Goal: Use online tool/utility: Utilize a website feature to perform a specific function

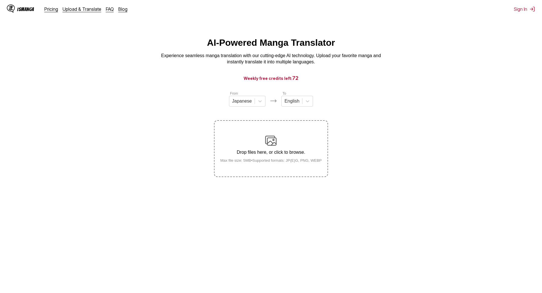
click at [303, 155] on p "Drop files here, or click to browse." at bounding box center [271, 152] width 111 height 5
click at [0, 0] on input "Drop files here, or click to browse. Max file size: 5MB • Supported formats: JP…" at bounding box center [0, 0] width 0 height 0
click at [181, 152] on section "From Japanese To English Drop files here, or click to browse. Max file size: 5M…" at bounding box center [271, 134] width 533 height 86
drag, startPoint x: 311, startPoint y: 171, endPoint x: 302, endPoint y: 167, distance: 9.4
click at [302, 167] on label "Drop files here, or click to browse. Max file size: 5MB • Supported formats: JP…" at bounding box center [271, 149] width 113 height 56
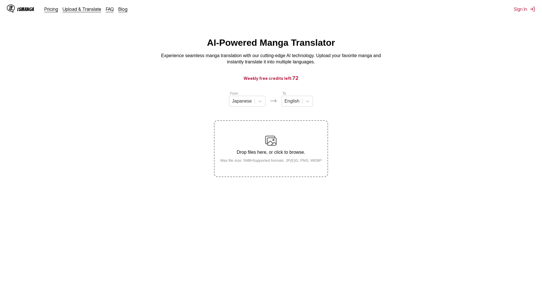
click at [350, 174] on section "From Japanese To English Drop files here, or click to browse. Max file size: 5M…" at bounding box center [271, 134] width 533 height 86
click at [263, 141] on div "Drop files here, or click to browse. Max file size: 5MB • Supported formats: JP…" at bounding box center [271, 149] width 111 height 28
click at [0, 0] on input "Drop files here, or click to browse. Max file size: 5MB • Supported formats: JP…" at bounding box center [0, 0] width 0 height 0
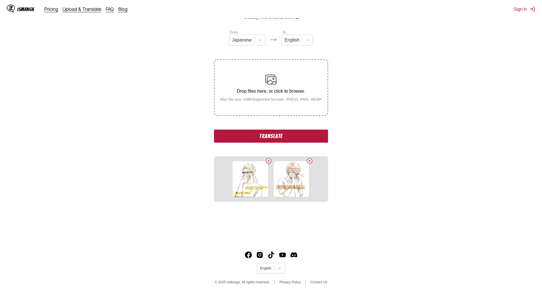
click at [284, 136] on button "Translate" at bounding box center [271, 136] width 114 height 13
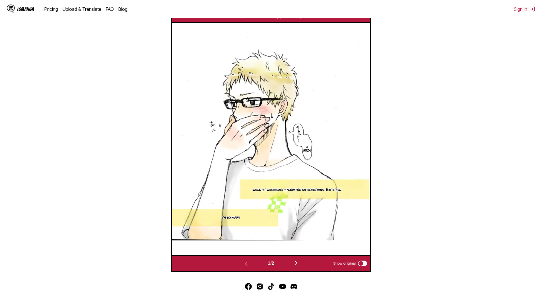
scroll to position [199, 0]
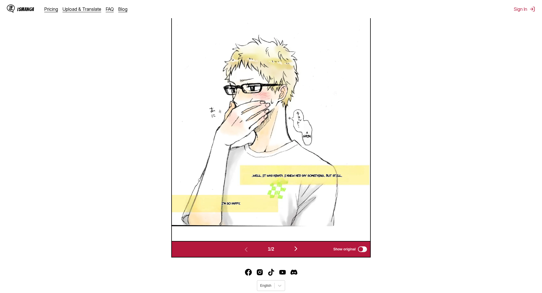
click at [292, 251] on button "button" at bounding box center [296, 249] width 34 height 8
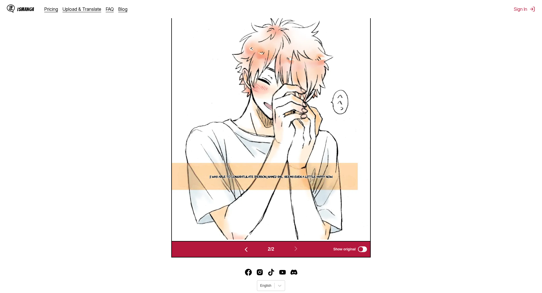
click at [245, 251] on img "button" at bounding box center [246, 249] width 7 height 7
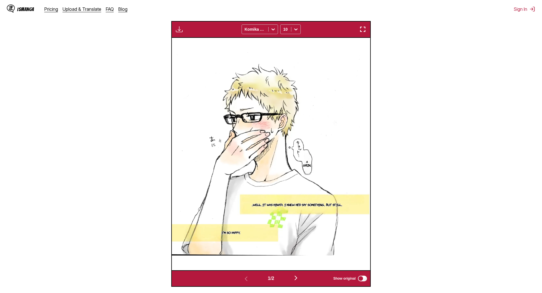
scroll to position [217, 0]
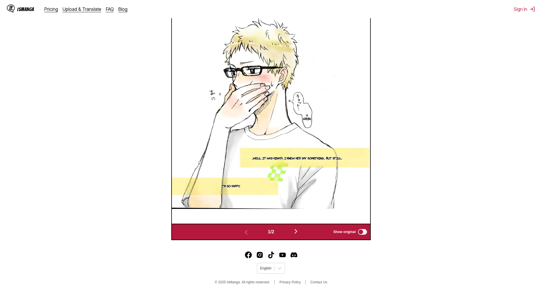
click at [307, 233] on button "button" at bounding box center [296, 232] width 34 height 8
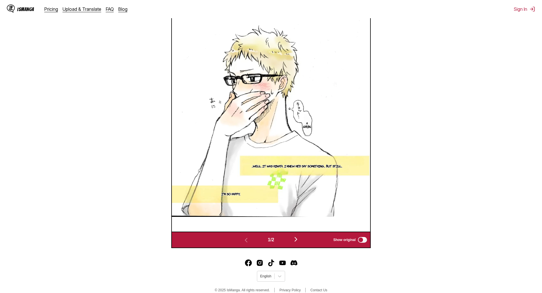
scroll to position [0, 198]
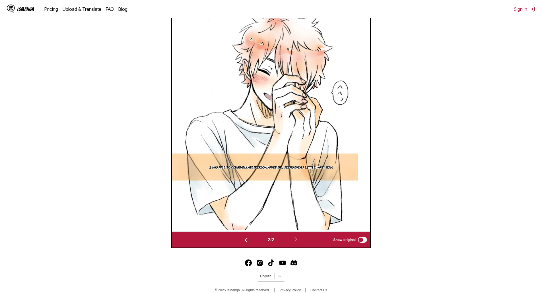
click at [246, 243] on img "button" at bounding box center [246, 240] width 7 height 7
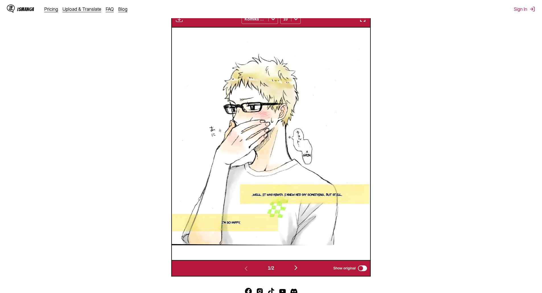
scroll to position [217, 0]
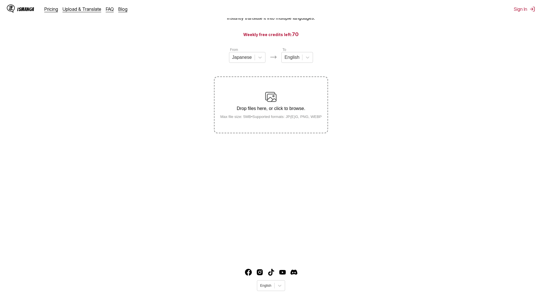
click at [259, 101] on div "From Japanese To English Drop files here, or click to browse. Max file size: 5M…" at bounding box center [271, 90] width 114 height 86
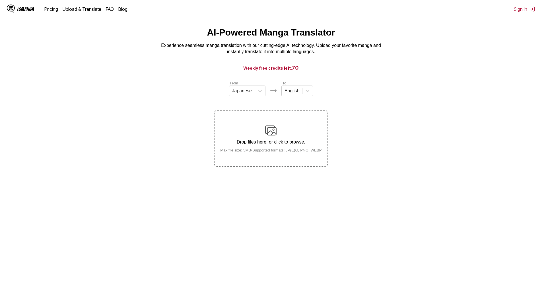
scroll to position [4, 0]
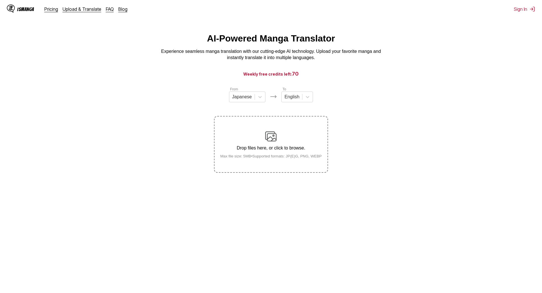
click at [262, 141] on div "Drop files here, or click to browse. Max file size: 5MB • Supported formats: JP…" at bounding box center [271, 145] width 111 height 28
click at [0, 0] on input "Drop files here, or click to browse. Max file size: 5MB • Supported formats: JP…" at bounding box center [0, 0] width 0 height 0
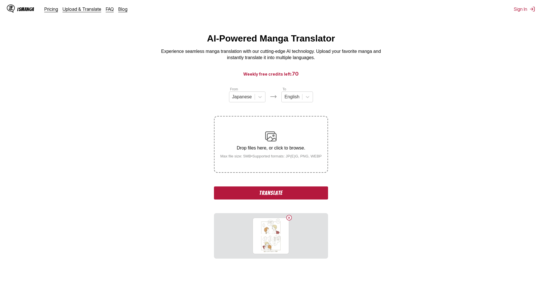
click at [279, 192] on button "Translate" at bounding box center [271, 193] width 114 height 13
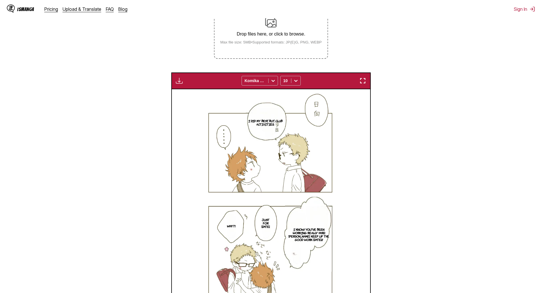
scroll to position [160, 0]
